Goal: Task Accomplishment & Management: Manage account settings

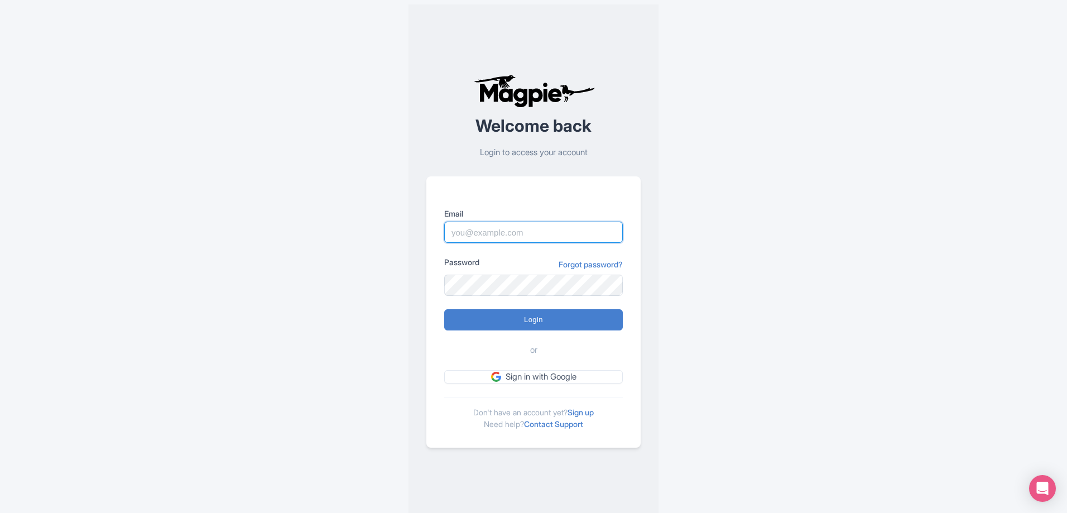
click at [465, 228] on input "Email" at bounding box center [533, 232] width 179 height 21
click at [454, 232] on input "Email" at bounding box center [533, 232] width 179 height 21
type input "[EMAIL_ADDRESS][DOMAIN_NAME]"
click at [444, 309] on input "Login" at bounding box center [533, 319] width 179 height 21
type input "Logging in..."
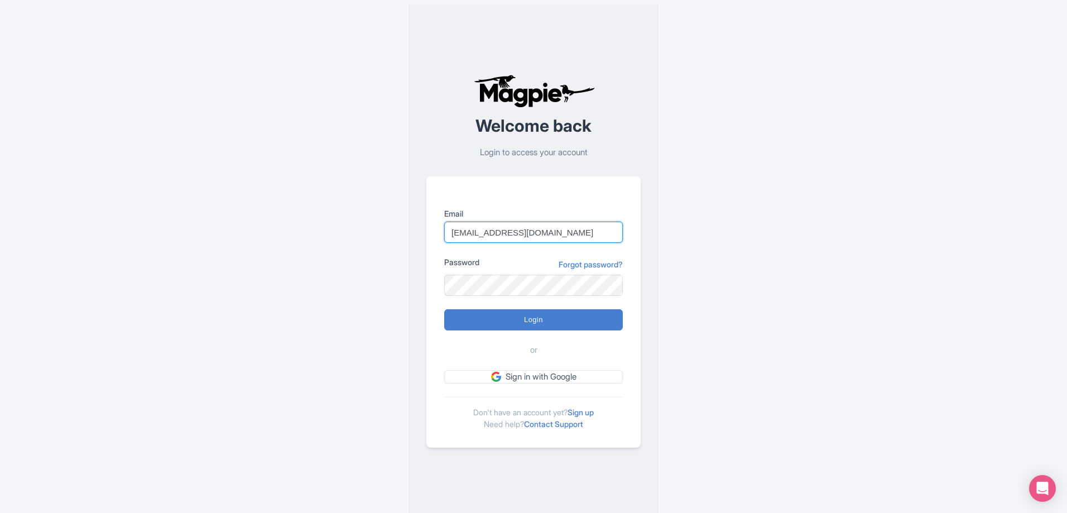
click at [550, 229] on input "[EMAIL_ADDRESS][DOMAIN_NAME]" at bounding box center [533, 232] width 179 height 21
click at [444, 309] on input "Login" at bounding box center [533, 319] width 179 height 21
type input "Logging in..."
click at [487, 232] on input "Email" at bounding box center [533, 232] width 179 height 21
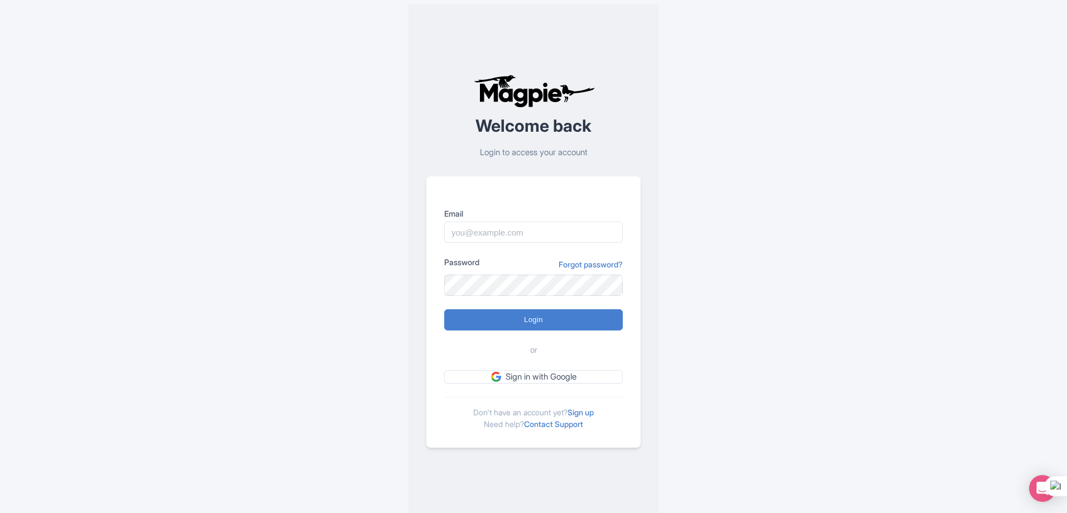
click at [487, 232] on input "Email" at bounding box center [533, 232] width 179 height 21
click at [472, 236] on input "Email" at bounding box center [533, 232] width 179 height 21
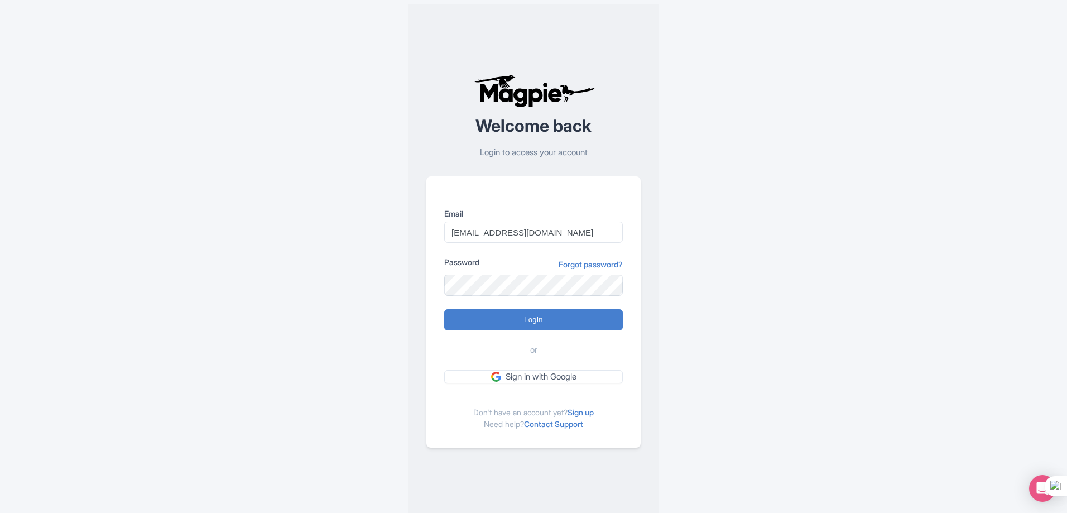
type input "info@emotours.com"
click at [444, 309] on input "Login" at bounding box center [533, 319] width 179 height 21
type input "Logging in..."
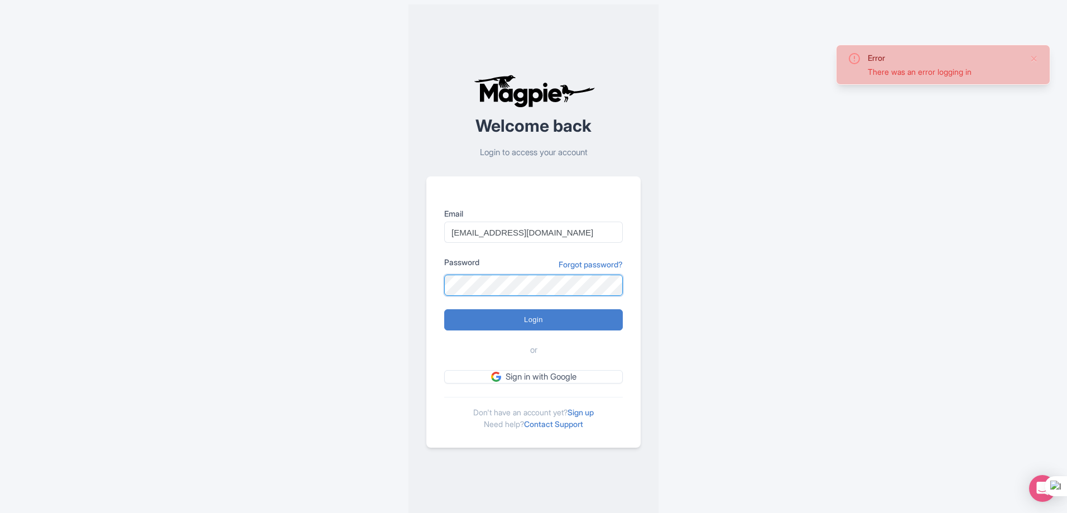
scroll to position [29083, 0]
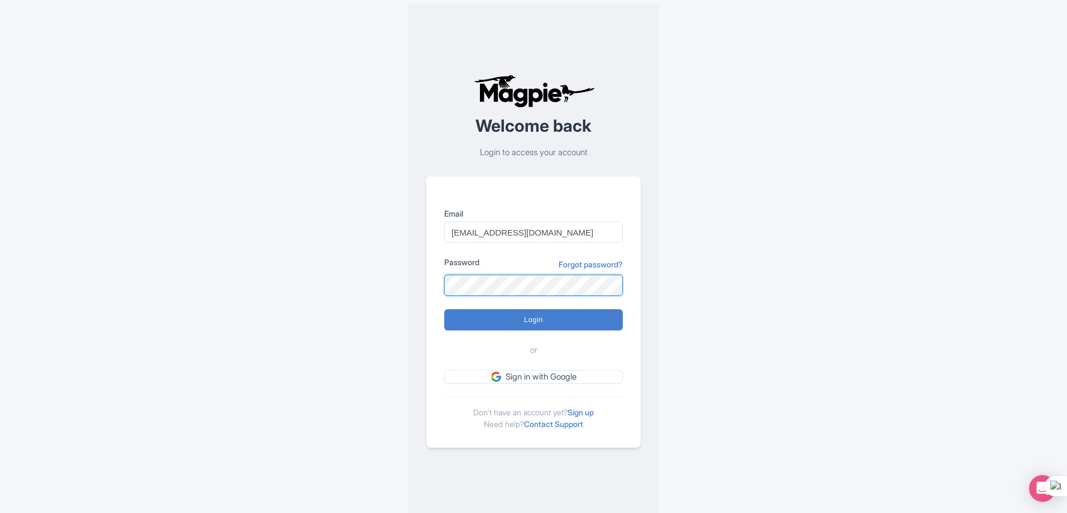
click at [444, 309] on input "Login" at bounding box center [533, 319] width 179 height 21
type input "Logging in..."
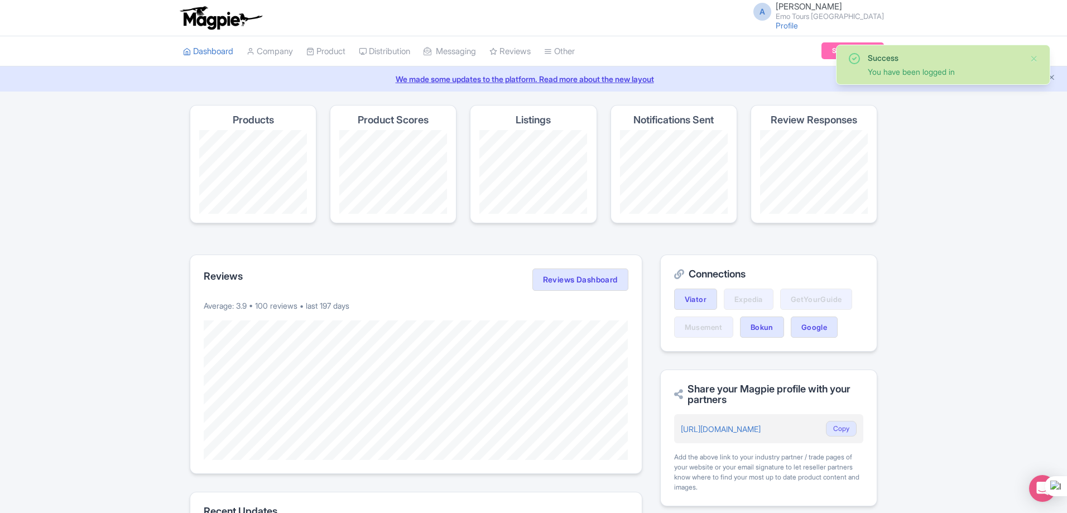
scroll to position [29083, 0]
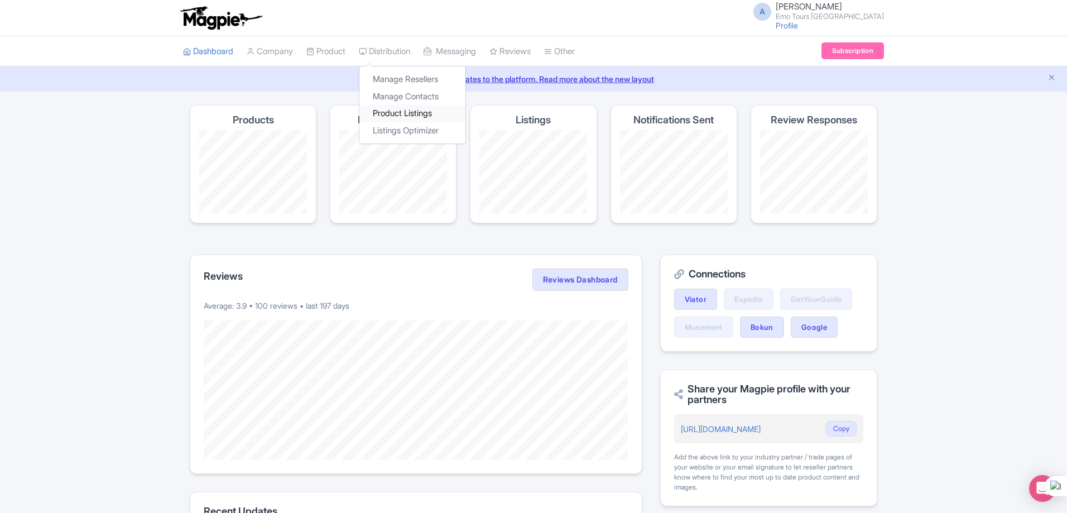
click at [396, 114] on link "Product Listings" at bounding box center [412, 113] width 106 height 17
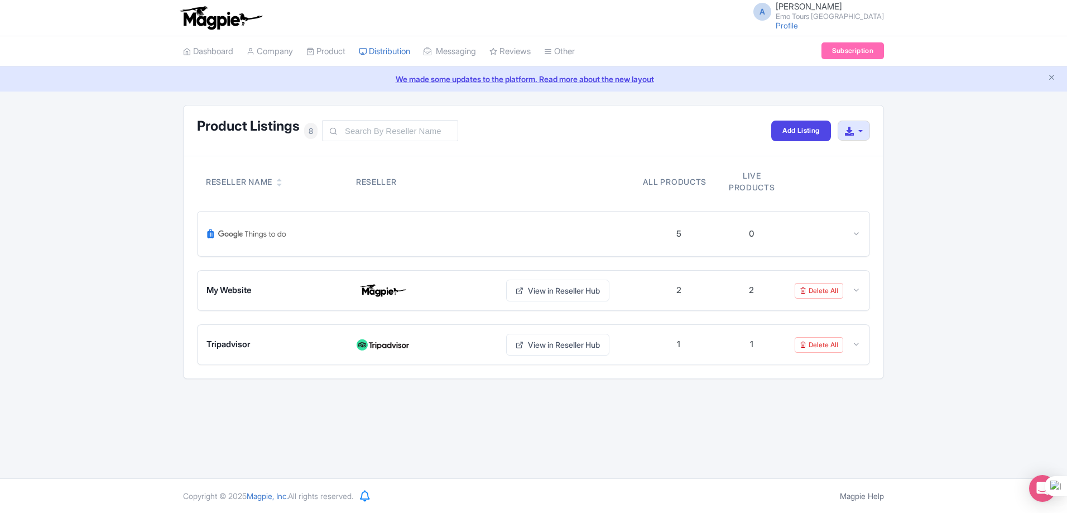
scroll to position [29083, 0]
click at [754, 235] on div "0" at bounding box center [751, 234] width 5 height 13
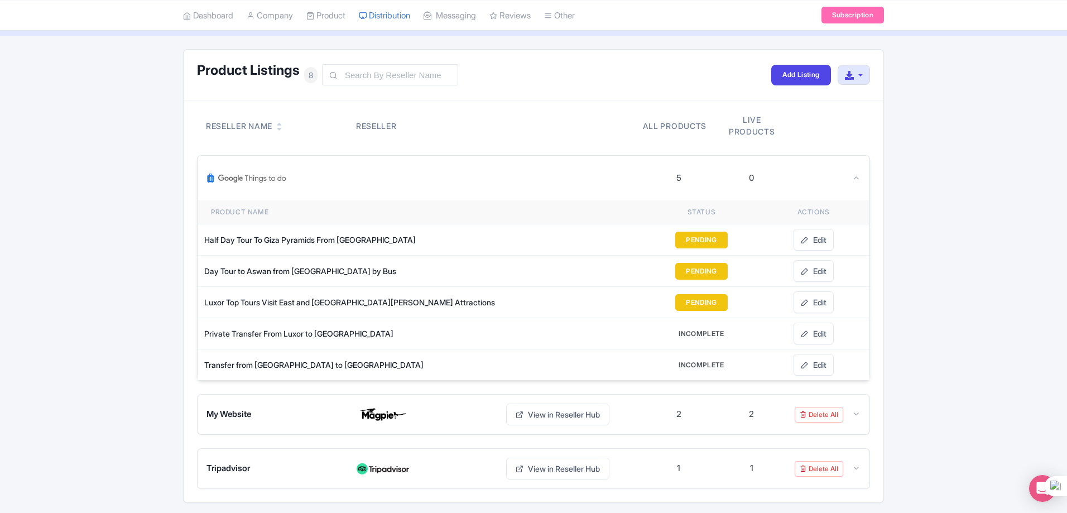
scroll to position [94, 0]
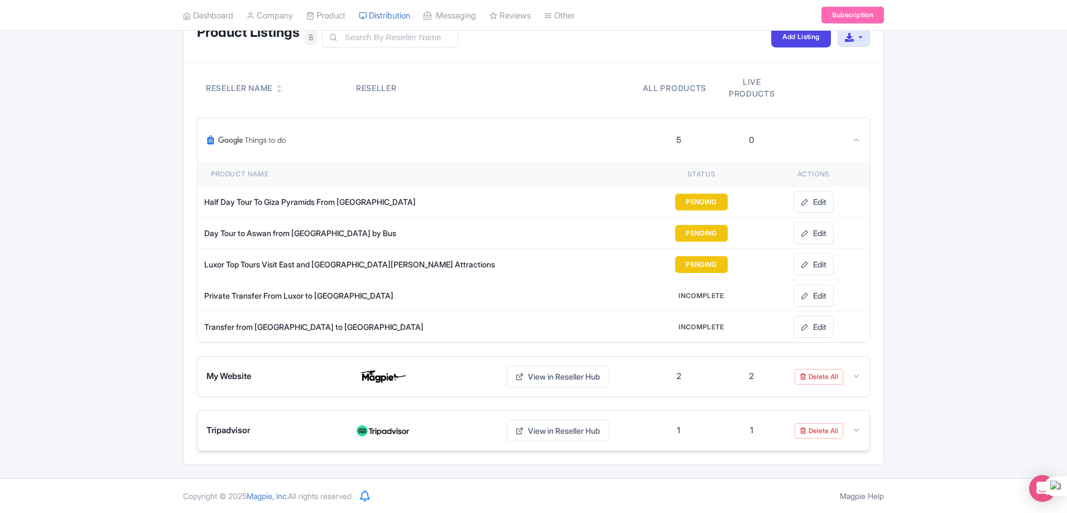
click at [384, 430] on img at bounding box center [383, 431] width 54 height 18
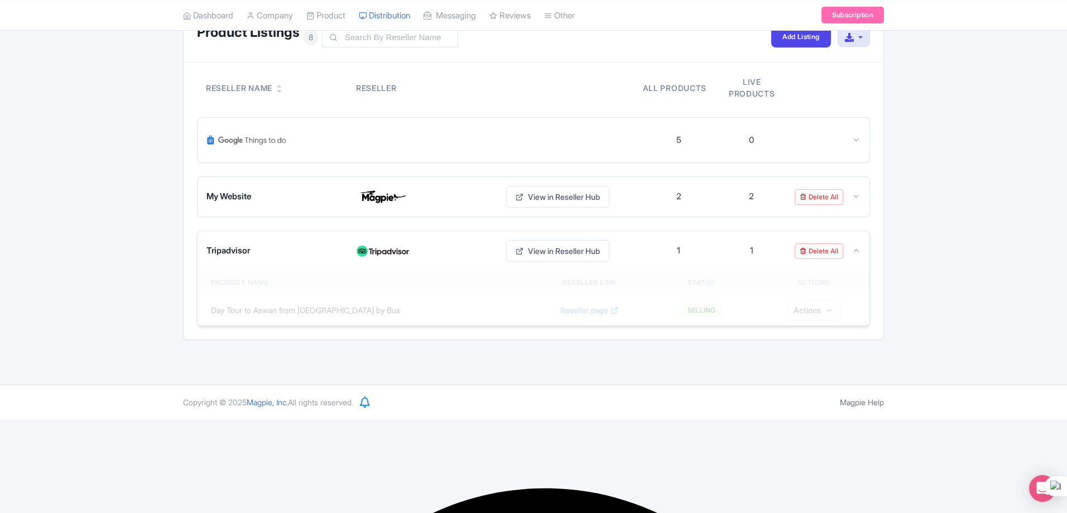
scroll to position [0, 0]
